Goal: Transaction & Acquisition: Purchase product/service

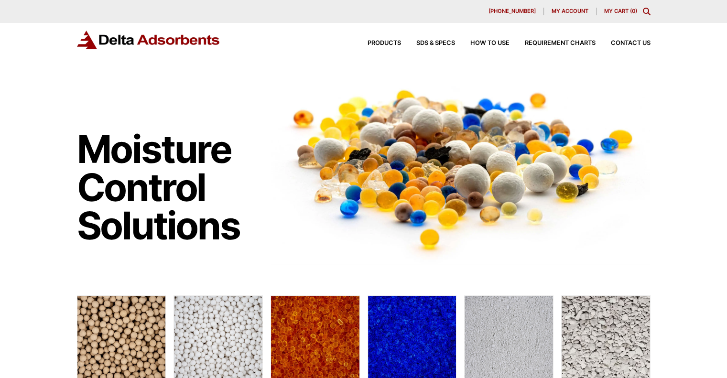
click at [648, 8] on icon "Toggle Modal Content" at bounding box center [647, 12] width 8 height 8
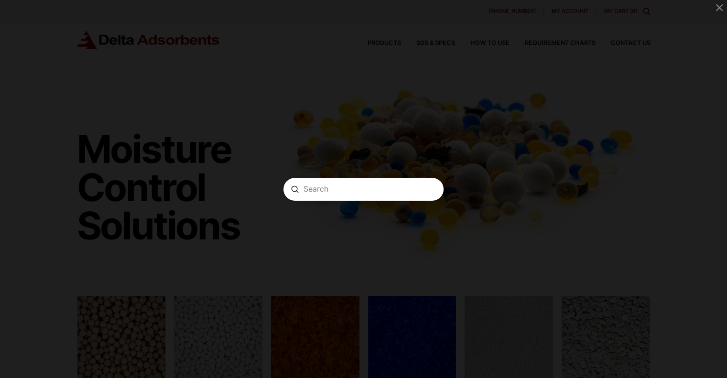
click at [345, 187] on input "Search" at bounding box center [364, 189] width 120 height 10
type input "a"
type input "activated carbon"
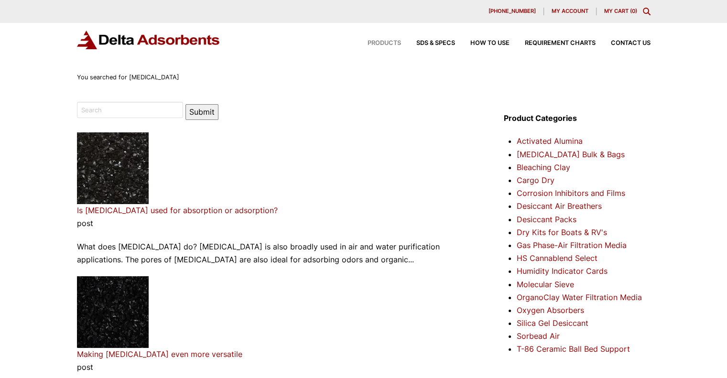
click at [388, 41] on span "Products" at bounding box center [384, 43] width 33 height 6
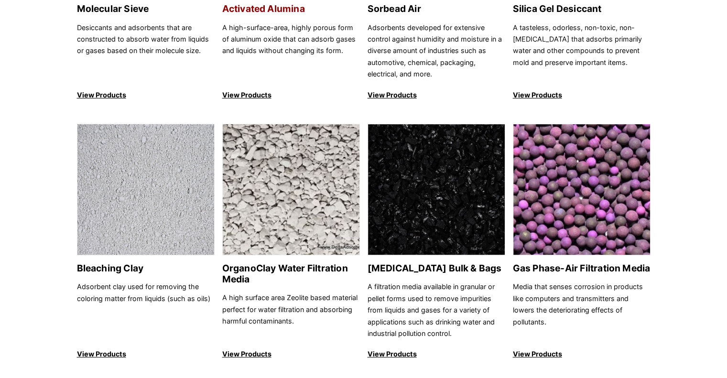
scroll to position [267, 0]
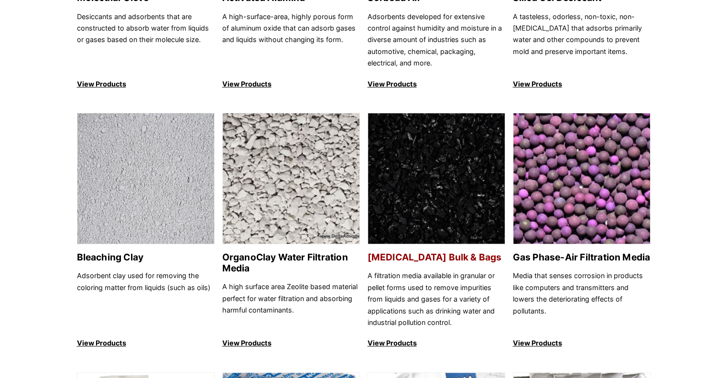
click at [461, 204] on img at bounding box center [436, 179] width 137 height 132
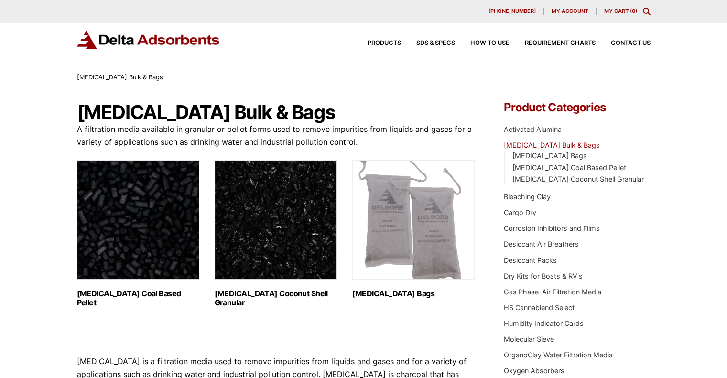
click at [285, 237] on img "Visit product category Activated Carbon Coconut Shell Granular" at bounding box center [276, 220] width 122 height 120
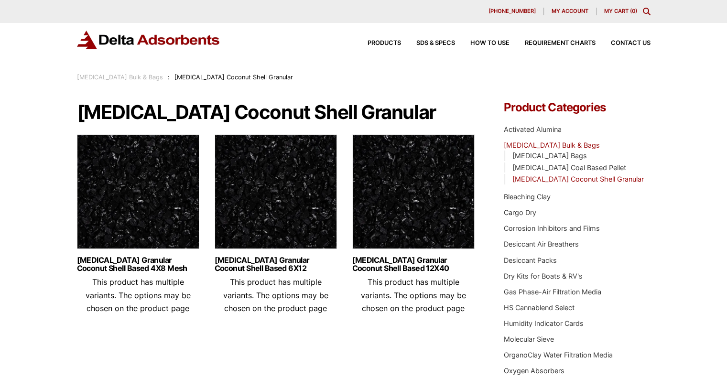
click at [283, 220] on img at bounding box center [276, 194] width 122 height 120
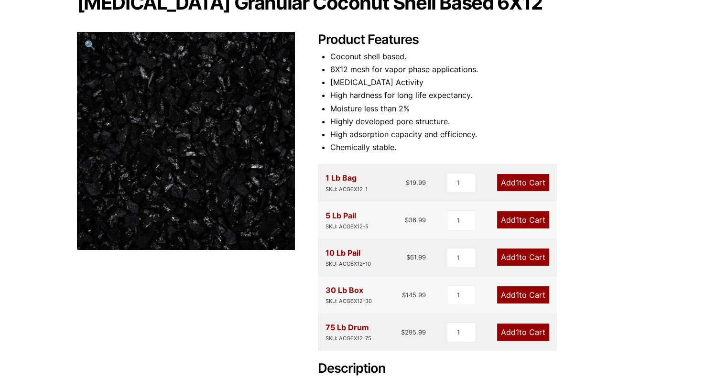
scroll to position [124, 0]
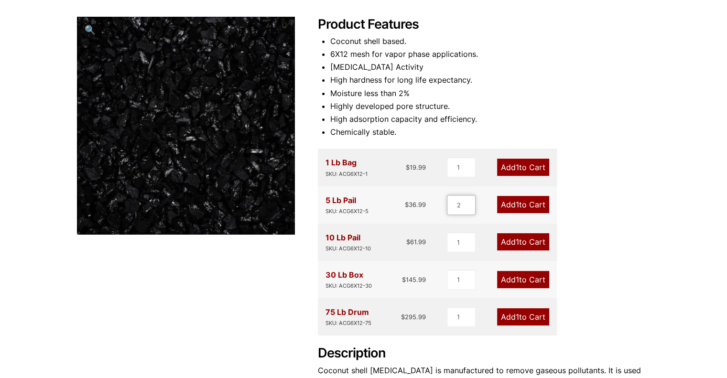
click at [471, 200] on input "2" at bounding box center [461, 205] width 29 height 20
type input "3"
click at [471, 200] on input "3" at bounding box center [461, 205] width 29 height 20
click at [518, 209] on link "Add 3 to Cart" at bounding box center [523, 204] width 54 height 17
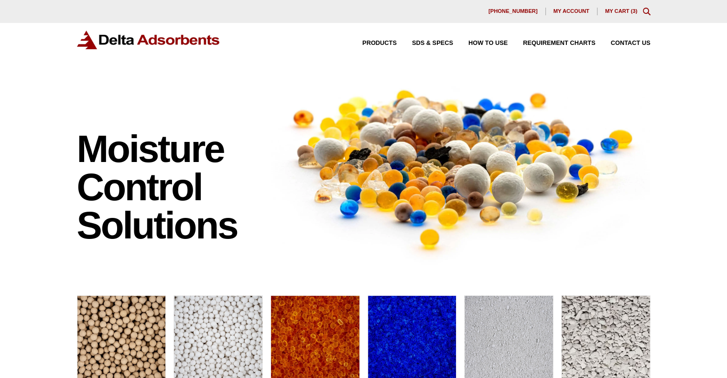
click at [614, 9] on link "My Cart ( 3 )" at bounding box center [621, 11] width 33 height 6
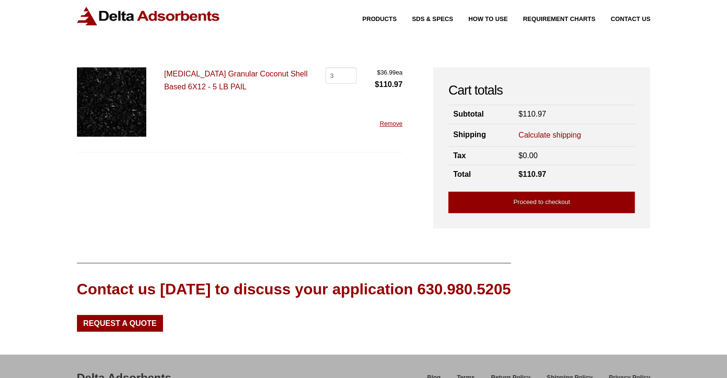
scroll to position [25, 0]
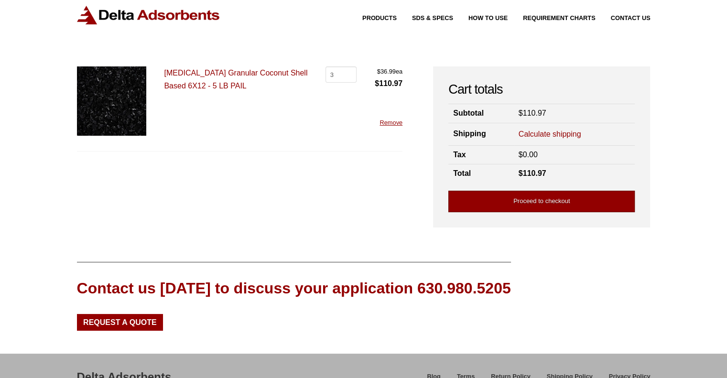
click at [552, 199] on link "Proceed to checkout" at bounding box center [542, 202] width 187 height 22
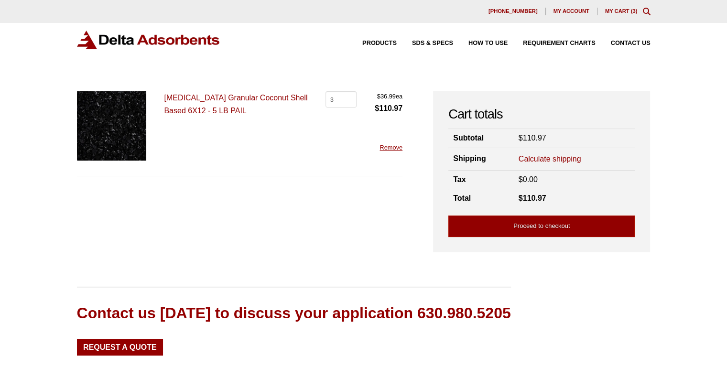
click at [712, 143] on div "Our website has detected that you are using an outdated browser that will preve…" at bounding box center [363, 241] width 727 height 483
click at [508, 225] on link "Proceed to checkout" at bounding box center [542, 227] width 187 height 22
click at [672, 56] on div "Products SDS & SPECS How to Use Requirement Charts Contact Us" at bounding box center [363, 47] width 727 height 49
click at [536, 162] on link "Calculate shipping" at bounding box center [550, 159] width 63 height 11
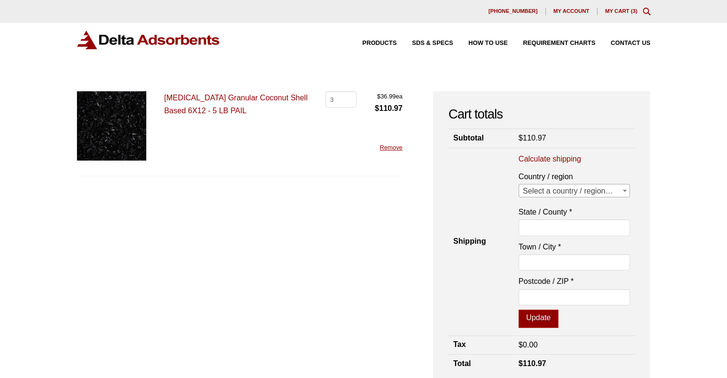
click at [566, 188] on span "Select a country / region…" at bounding box center [574, 191] width 111 height 13
click at [558, 192] on span "[GEOGRAPHIC_DATA]" at bounding box center [574, 191] width 111 height 13
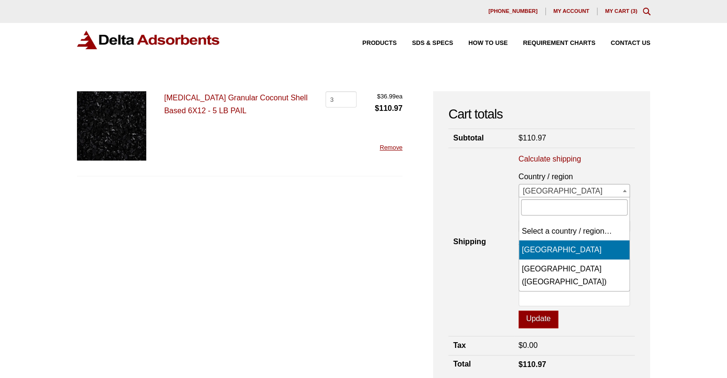
select select "US"
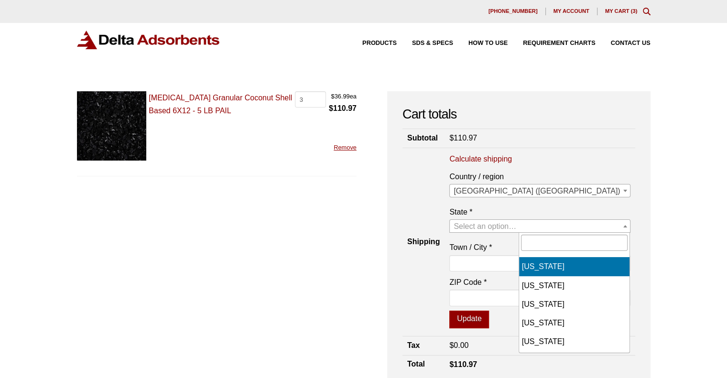
click at [517, 226] on span "Select an option…" at bounding box center [485, 226] width 63 height 8
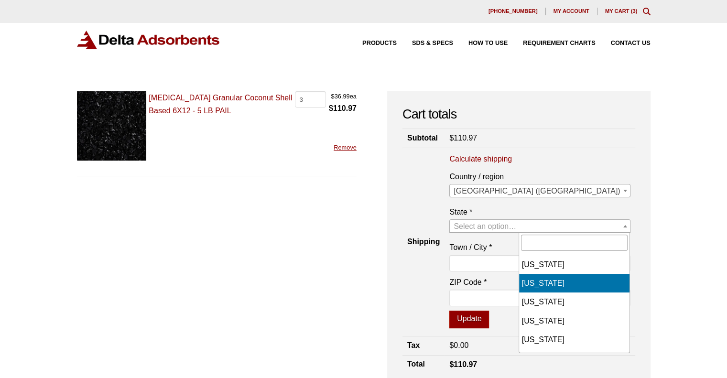
scroll to position [568, 0]
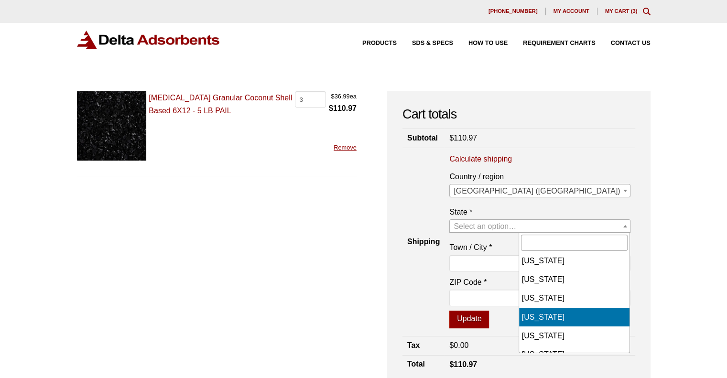
select select "ND"
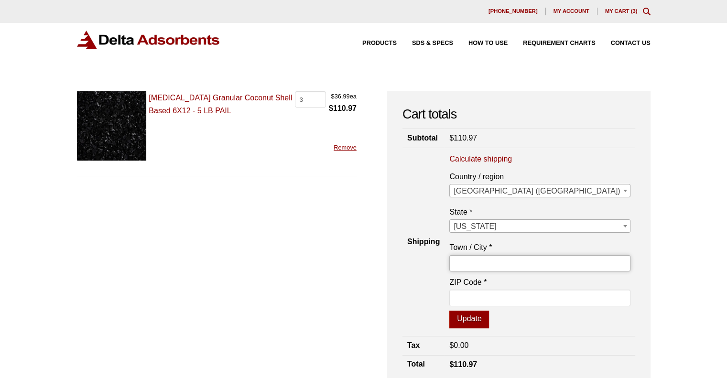
click at [547, 262] on input "Town / City *" at bounding box center [540, 263] width 181 height 16
click at [489, 317] on button "Update" at bounding box center [470, 320] width 40 height 18
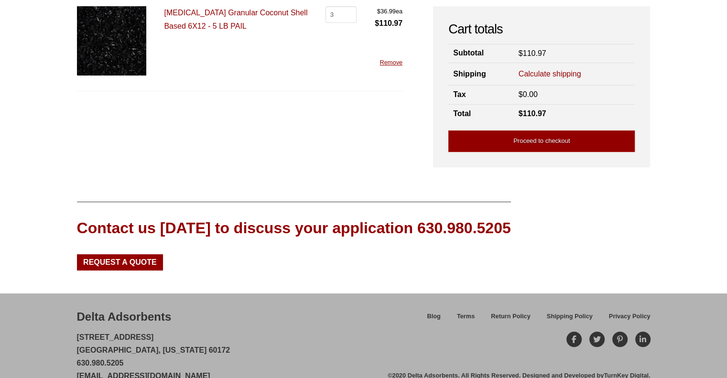
scroll to position [136, 0]
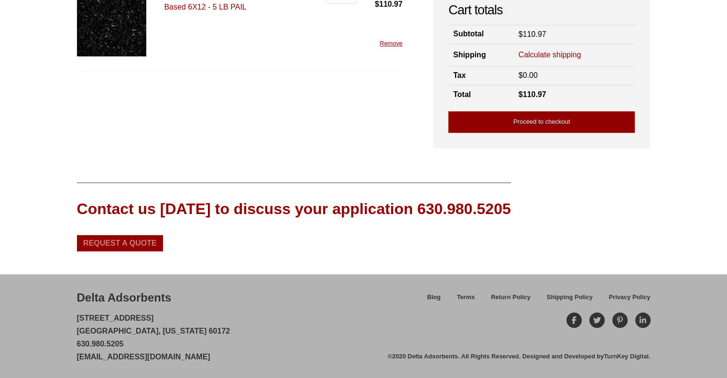
click at [132, 242] on span "Request a Quote" at bounding box center [120, 244] width 74 height 8
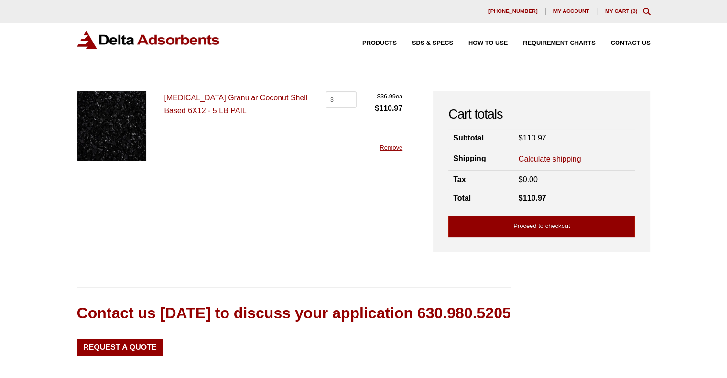
click at [710, 68] on div "Products SDS & SPECS How to Use Requirement Charts Contact Us" at bounding box center [363, 47] width 727 height 49
click at [339, 96] on input "3" at bounding box center [341, 99] width 31 height 16
click at [348, 101] on input "2" at bounding box center [341, 99] width 31 height 16
type input "1"
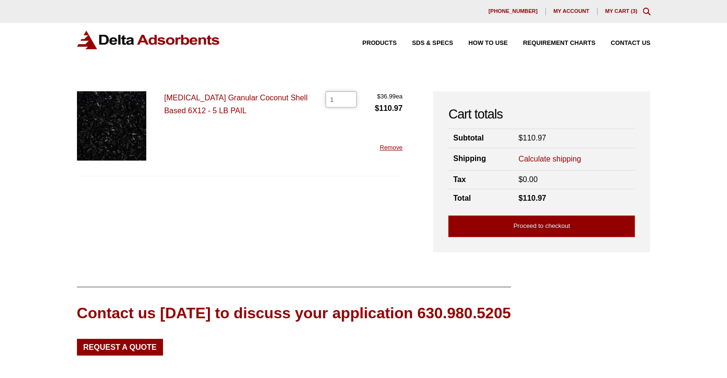
click at [348, 101] on input "1" at bounding box center [341, 99] width 31 height 16
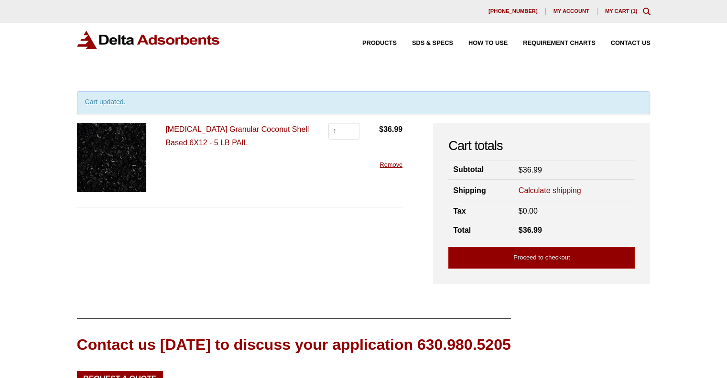
click at [315, 172] on div "Activated Carbon Granular Coconut Shell Based 6X12 - 5 LB PAIL Activated Carbon…" at bounding box center [240, 165] width 326 height 85
drag, startPoint x: 160, startPoint y: 124, endPoint x: 263, endPoint y: 148, distance: 105.6
click at [263, 148] on div "Activated Carbon Granular Coconut Shell Based 6X12 - 5 LB PAIL Activated Carbon…" at bounding box center [240, 165] width 326 height 85
copy link "[MEDICAL_DATA] Granular Coconut Shell Based 6X12 - 5 LB PAIL"
